Goal: Information Seeking & Learning: Learn about a topic

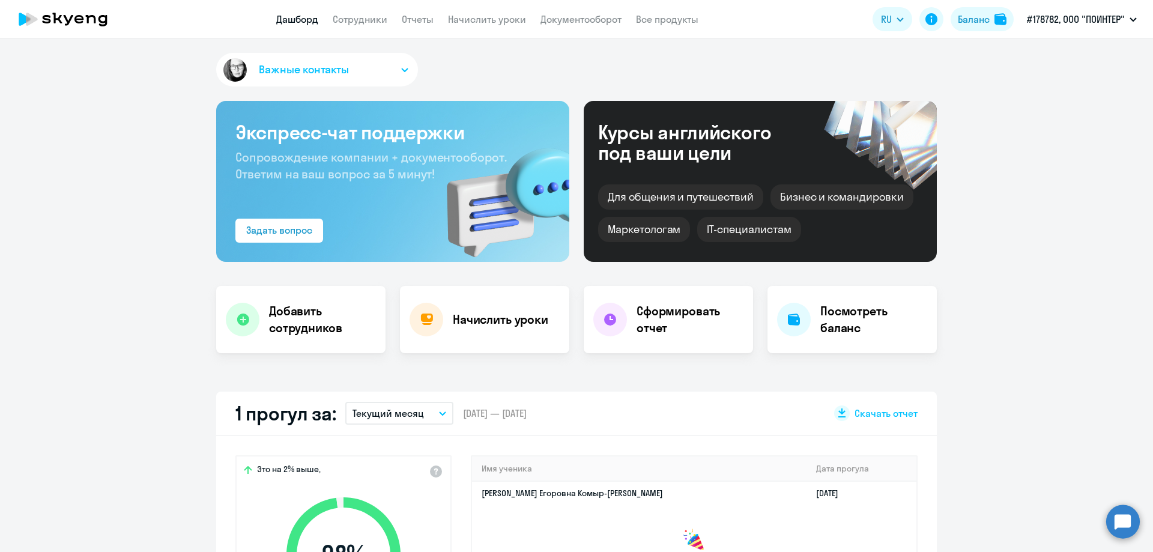
select select "30"
click at [1120, 517] on circle at bounding box center [1124, 522] width 34 height 34
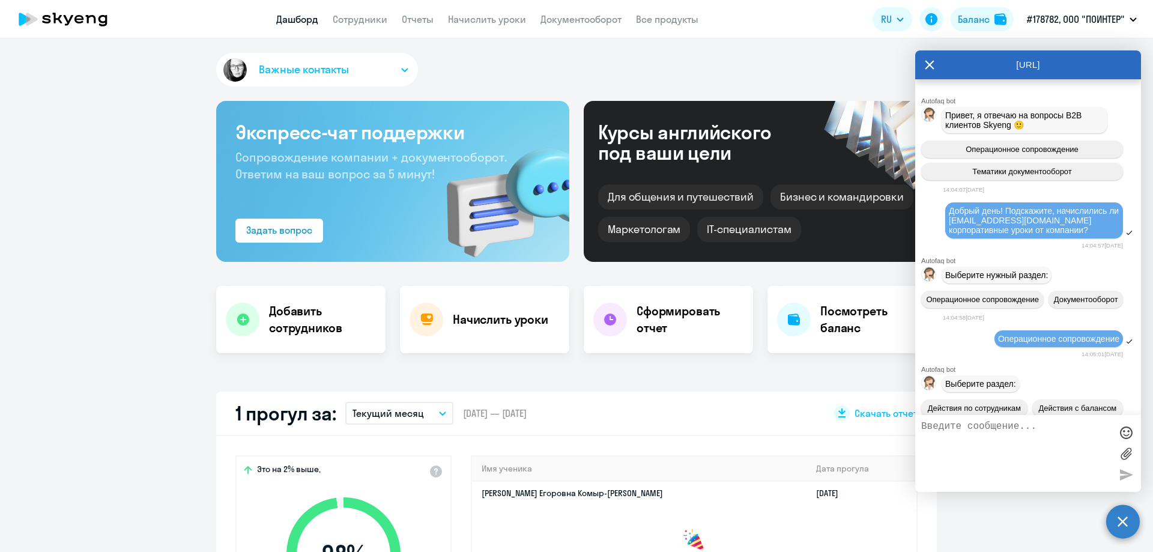
scroll to position [22286, 0]
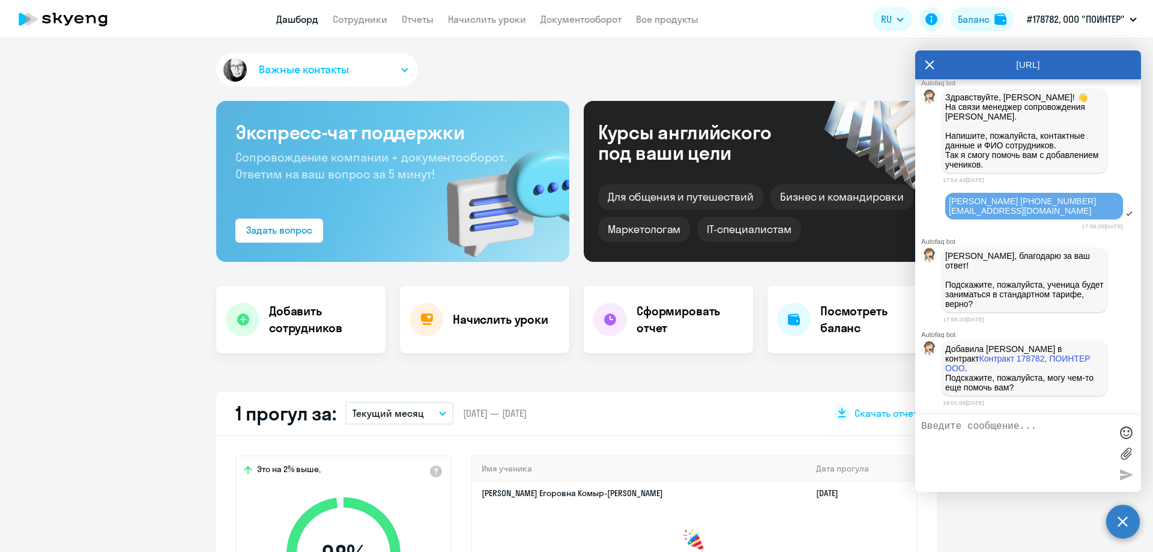
click at [974, 426] on textarea at bounding box center [1017, 453] width 190 height 65
click at [351, 19] on link "Сотрудники" at bounding box center [360, 19] width 55 height 12
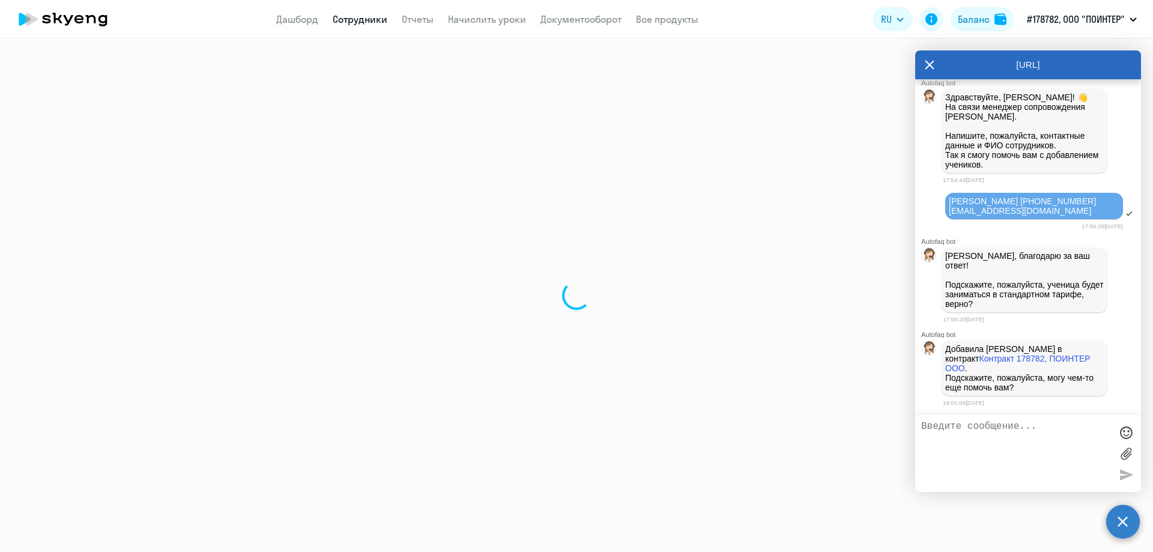
select select "30"
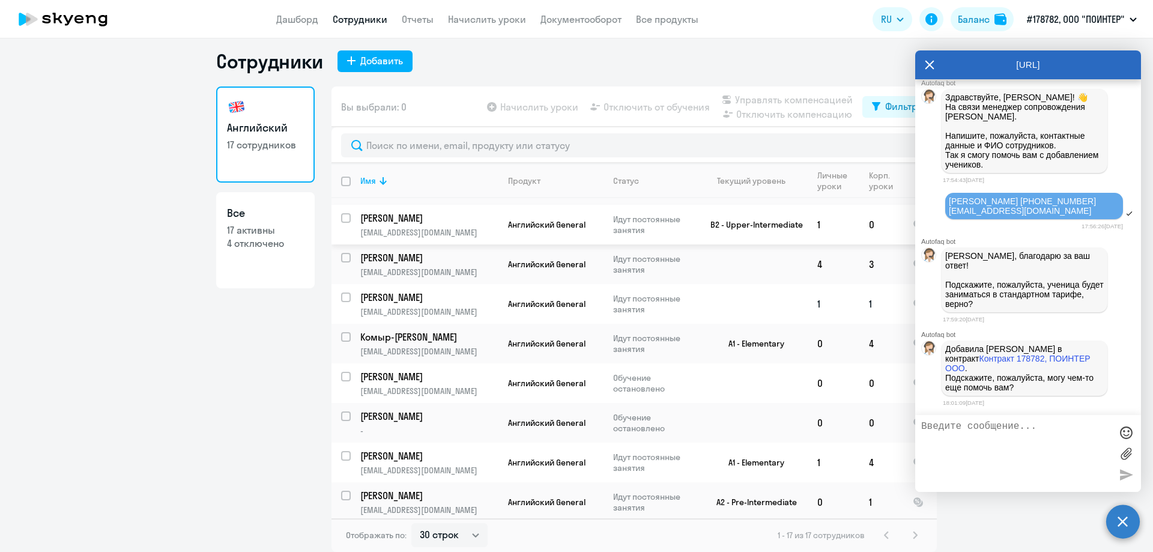
scroll to position [354, 0]
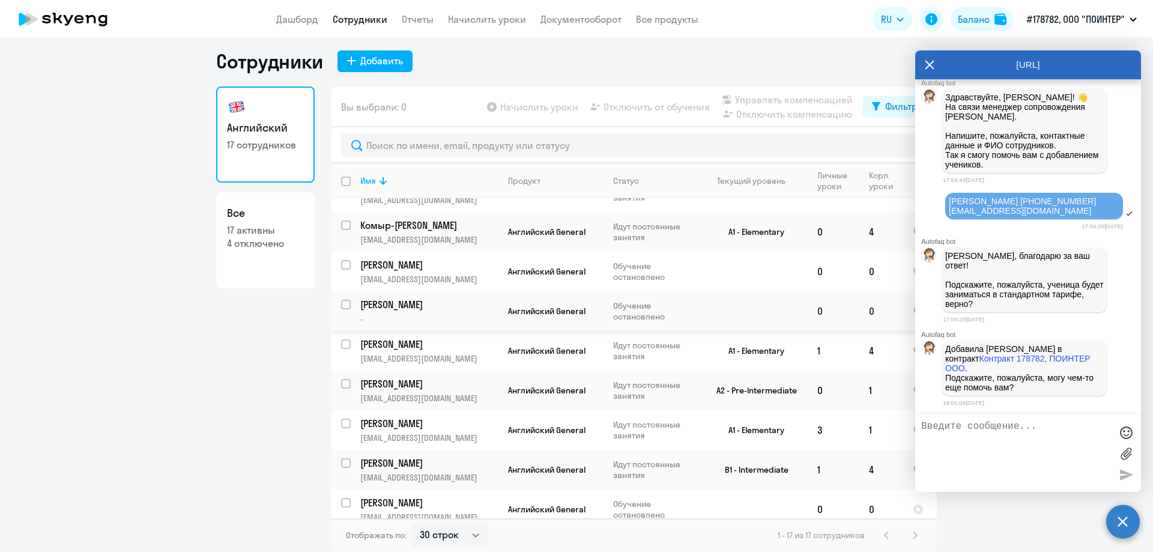
click at [734, 294] on td at bounding box center [752, 311] width 112 height 40
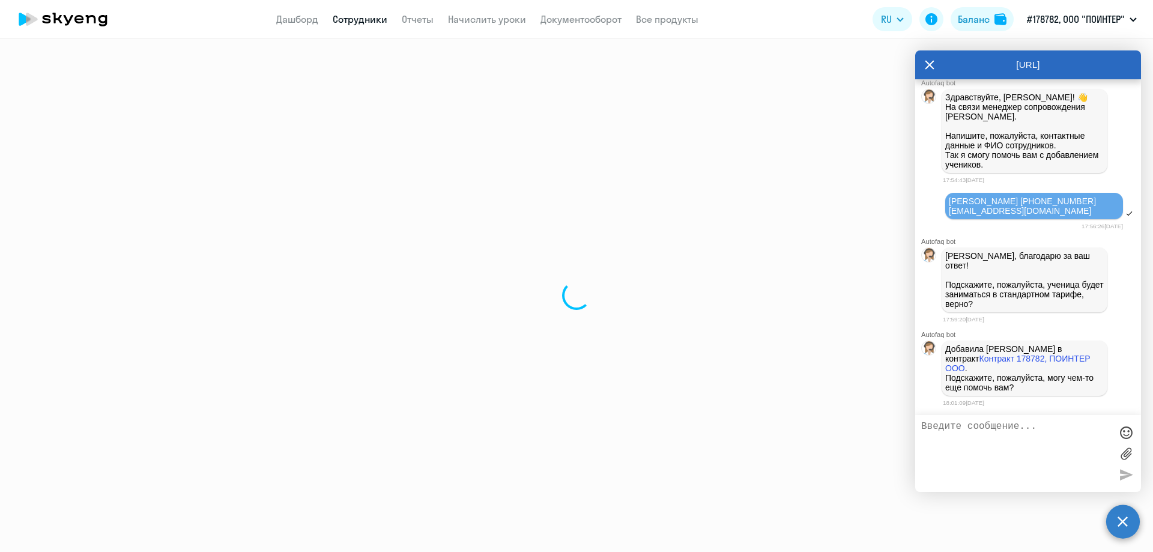
select select "english"
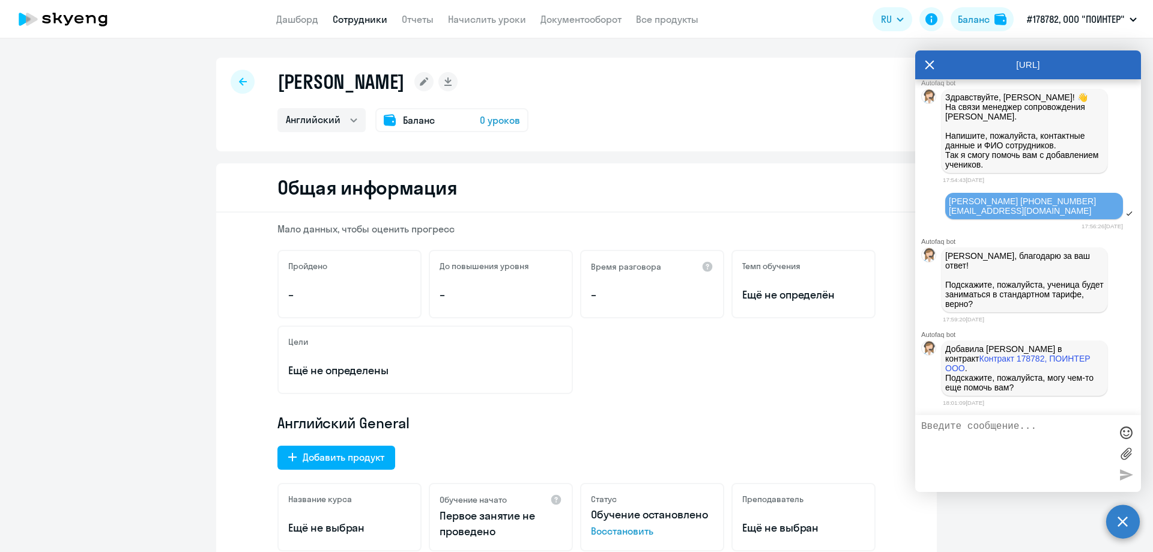
click at [73, 21] on icon at bounding box center [63, 19] width 106 height 30
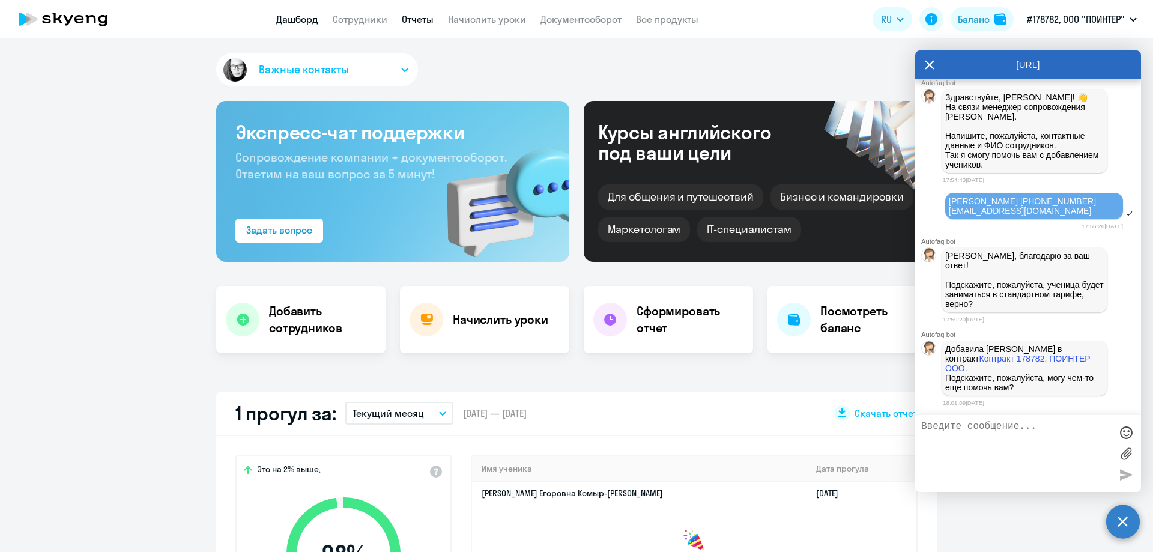
select select "30"
